Goal: Task Accomplishment & Management: Complete application form

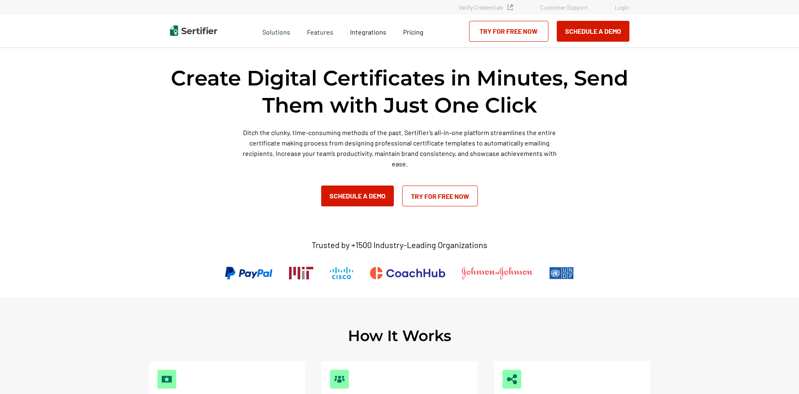
click at [432, 195] on link "Try for Free Now" at bounding box center [440, 196] width 76 height 21
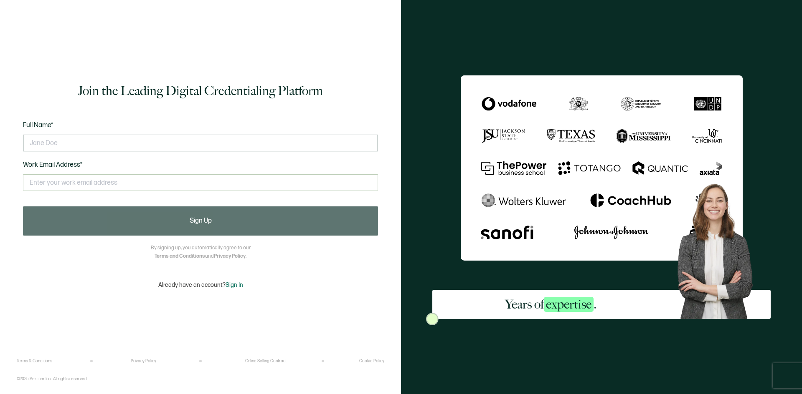
click at [46, 141] on input "text" at bounding box center [200, 143] width 355 height 17
click at [101, 144] on input "[PERSON_NAME]" at bounding box center [200, 143] width 355 height 17
type input "[PERSON_NAME]"
click at [53, 180] on input "text" at bounding box center [200, 182] width 355 height 17
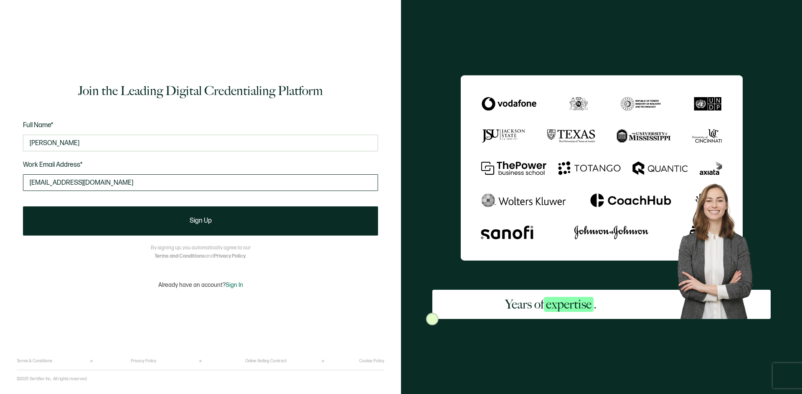
type input "[EMAIL_ADDRESS][DOMAIN_NAME]"
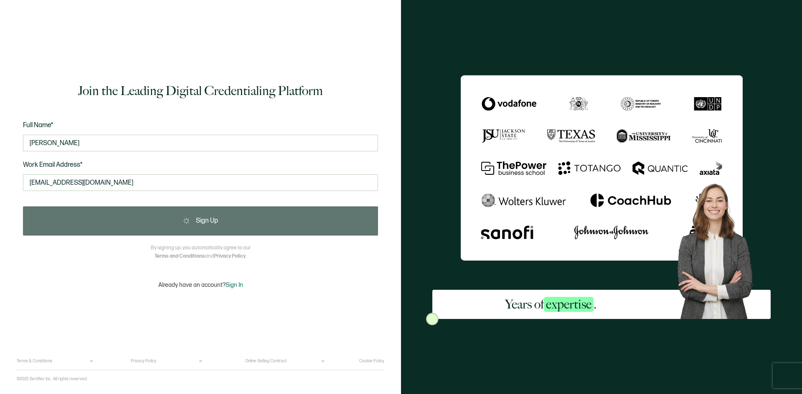
click at [217, 220] on div "Sign Up" at bounding box center [200, 221] width 355 height 29
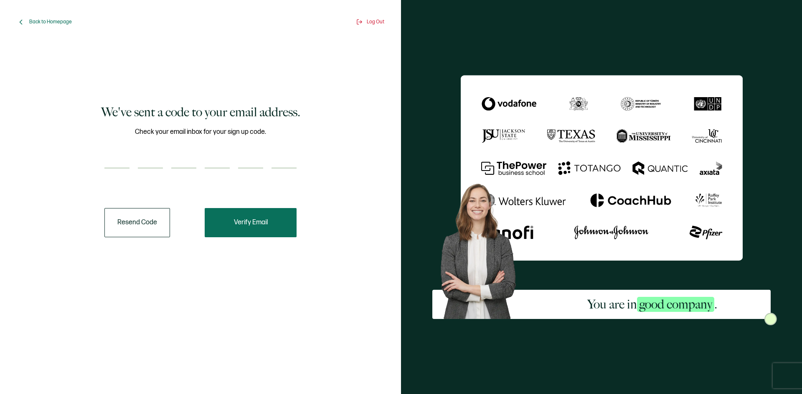
click at [251, 225] on span "Verify Email" at bounding box center [251, 223] width 34 height 7
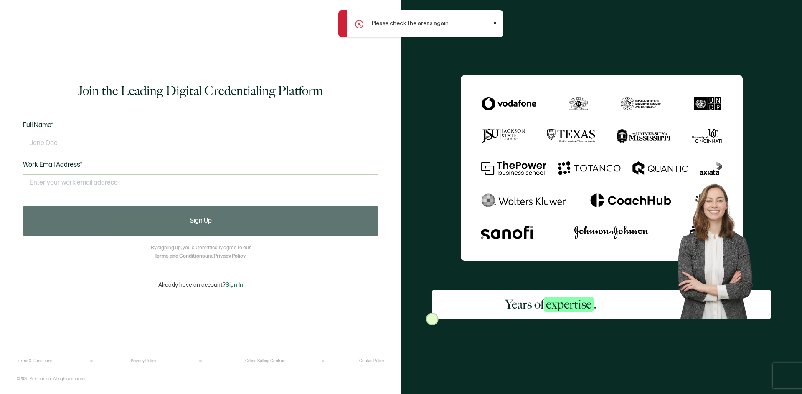
click at [51, 144] on input "text" at bounding box center [200, 143] width 355 height 17
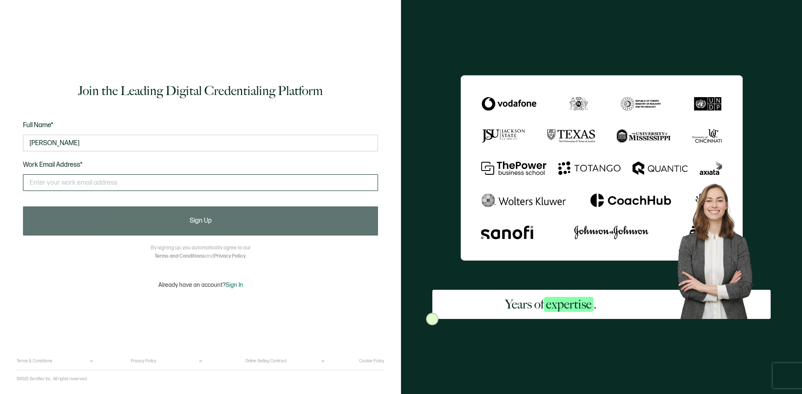
type input "[PERSON_NAME]"
click at [53, 181] on input "text" at bounding box center [200, 182] width 355 height 17
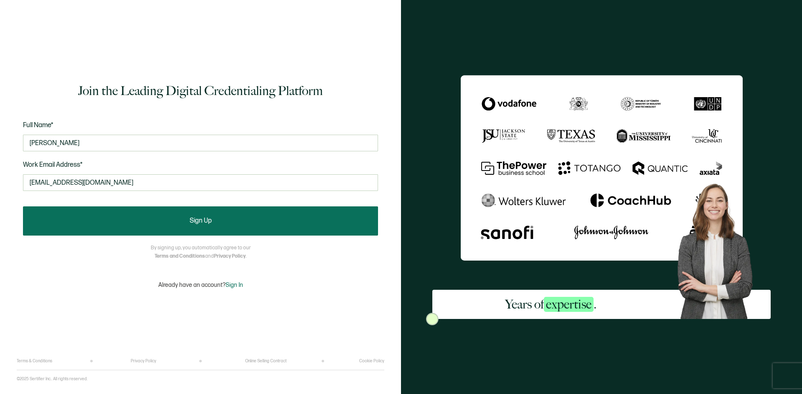
click at [209, 225] on button "Sign Up" at bounding box center [200, 221] width 355 height 29
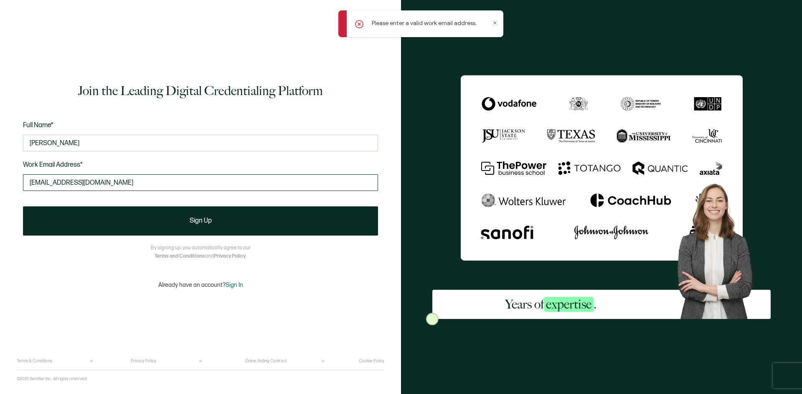
click at [114, 180] on input "[EMAIL_ADDRESS][DOMAIN_NAME]" at bounding box center [200, 182] width 355 height 17
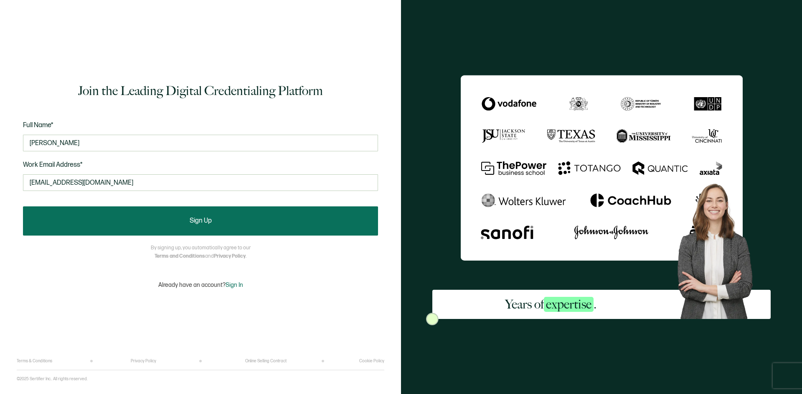
click at [203, 220] on span "Sign Up" at bounding box center [201, 221] width 22 height 7
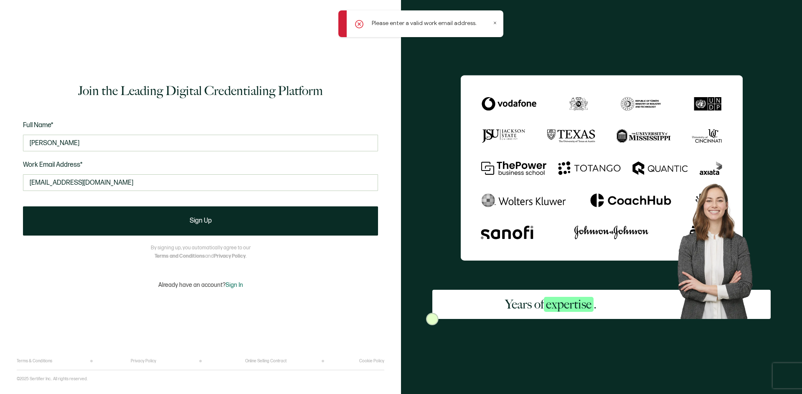
click at [358, 24] on icon at bounding box center [359, 24] width 8 height 8
click at [359, 25] on icon at bounding box center [359, 24] width 8 height 8
click at [495, 24] on icon at bounding box center [495, 23] width 4 height 4
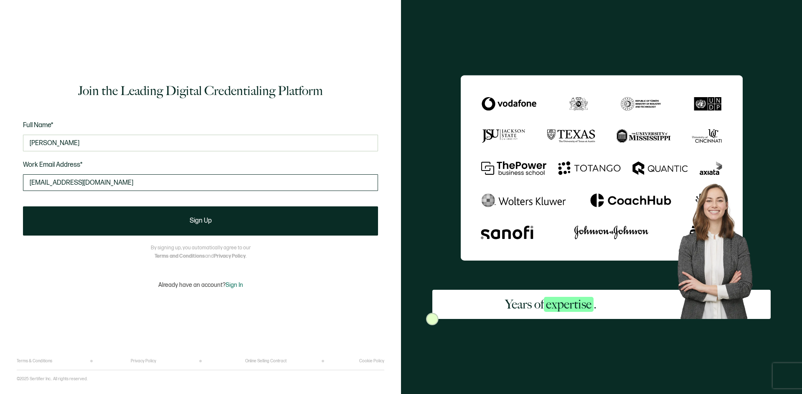
click at [129, 181] on input "[EMAIL_ADDRESS][DOMAIN_NAME]" at bounding box center [200, 182] width 355 height 17
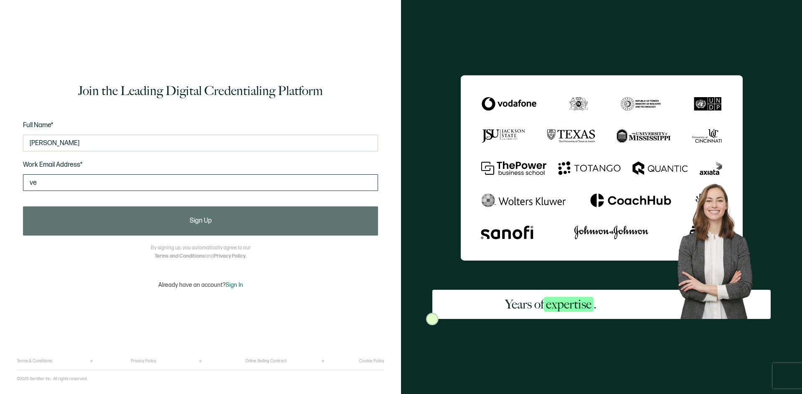
type input "v"
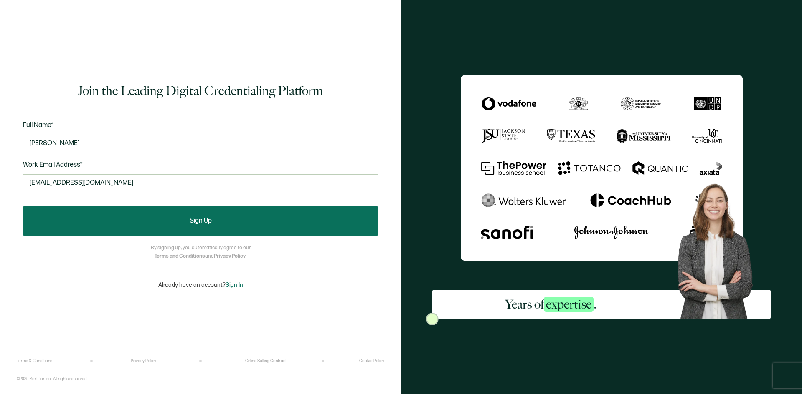
type input "[EMAIL_ADDRESS][DOMAIN_NAME]"
click at [201, 225] on button "Sign Up" at bounding box center [200, 221] width 355 height 29
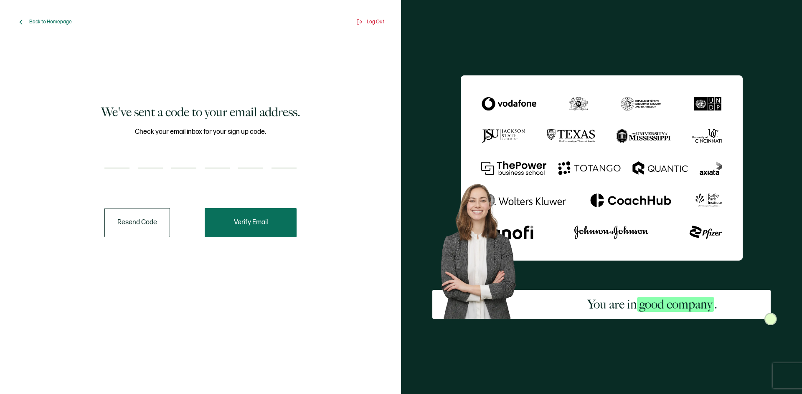
click at [255, 222] on span "Verify Email" at bounding box center [251, 223] width 34 height 7
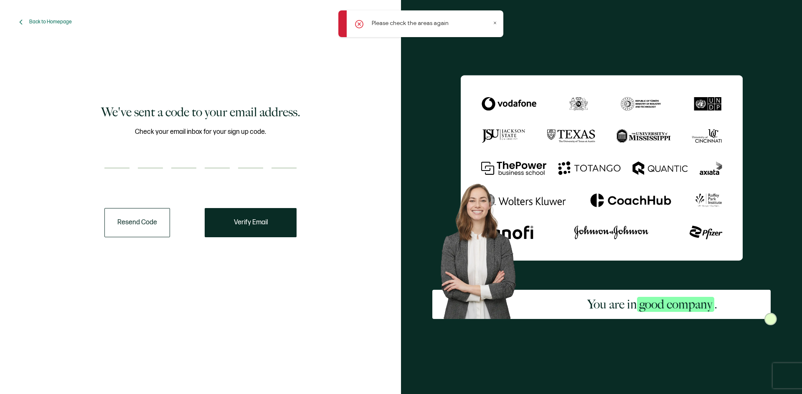
click at [134, 223] on button "Resend Code" at bounding box center [137, 222] width 66 height 29
